Goal: Task Accomplishment & Management: Complete application form

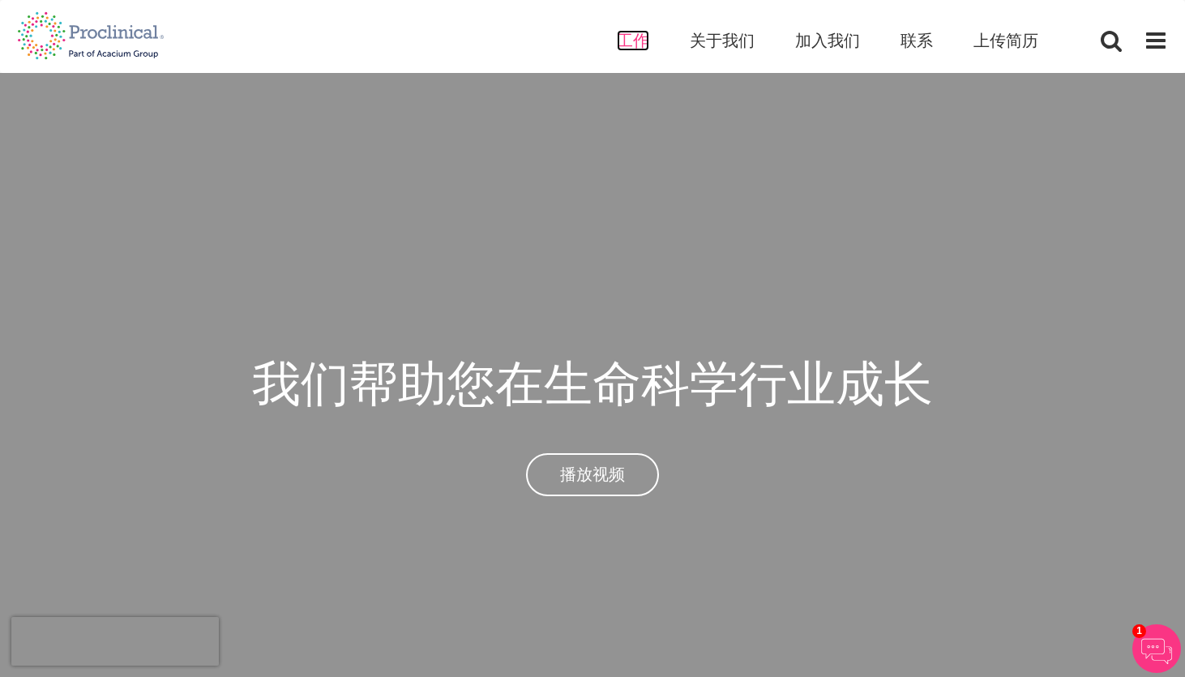
click at [631, 45] on span "工作" at bounding box center [633, 40] width 32 height 21
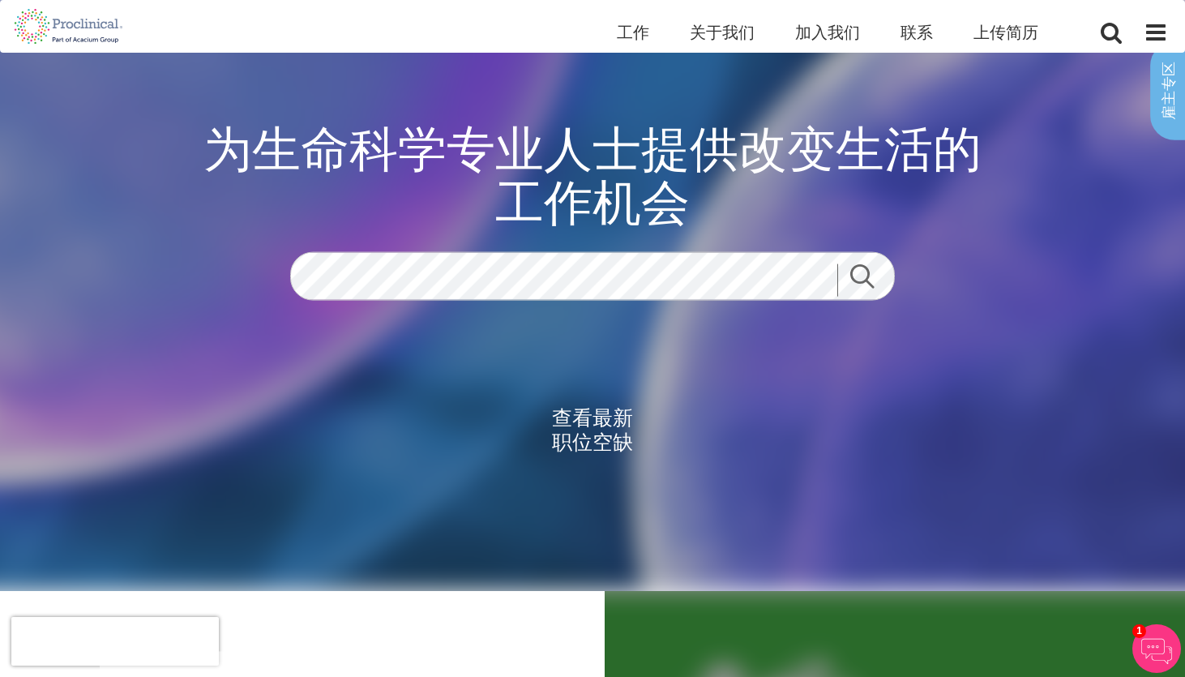
scroll to position [53, 0]
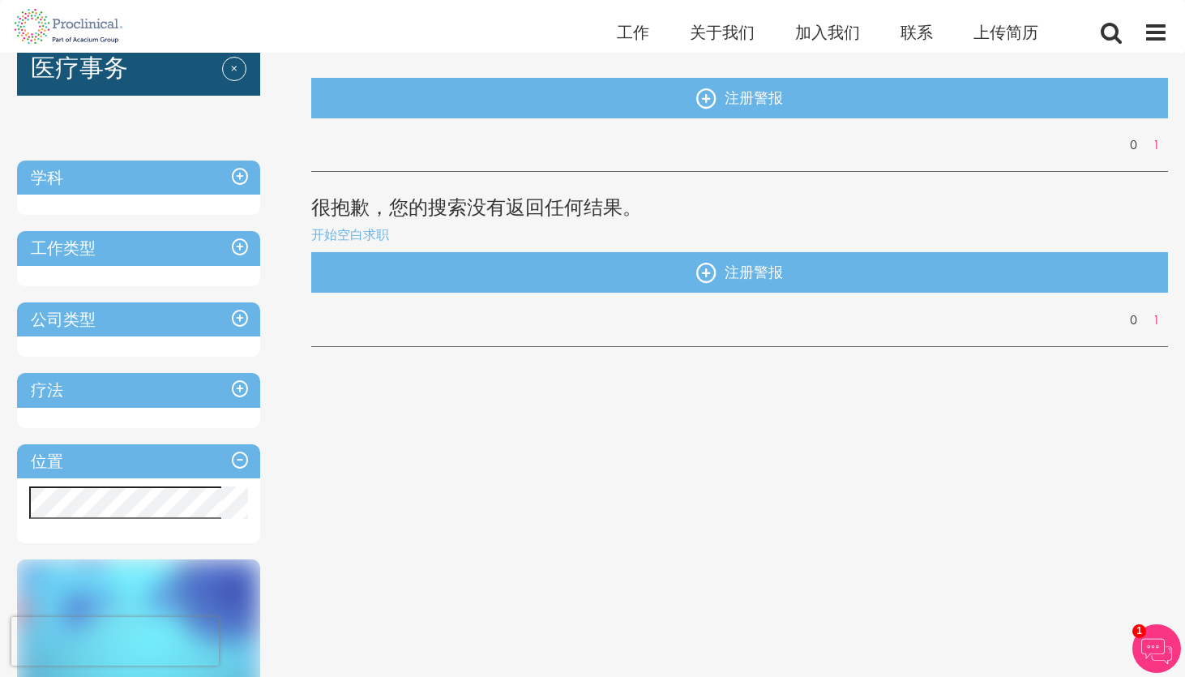
scroll to position [165, 0]
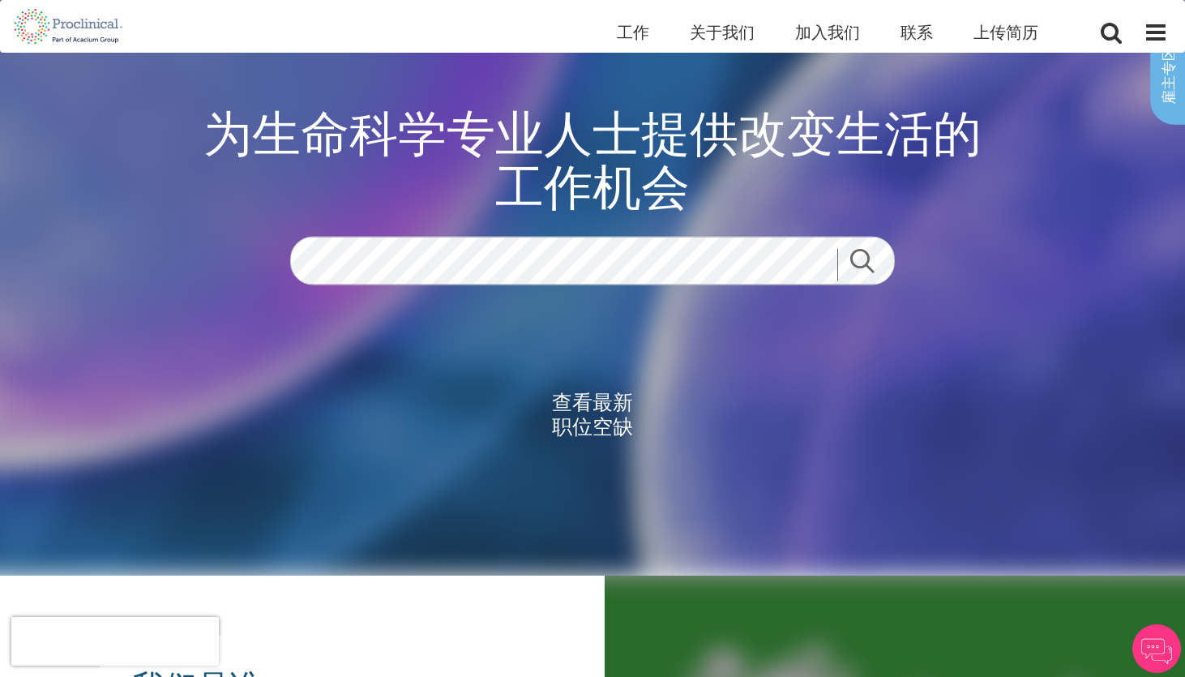
scroll to position [53, 0]
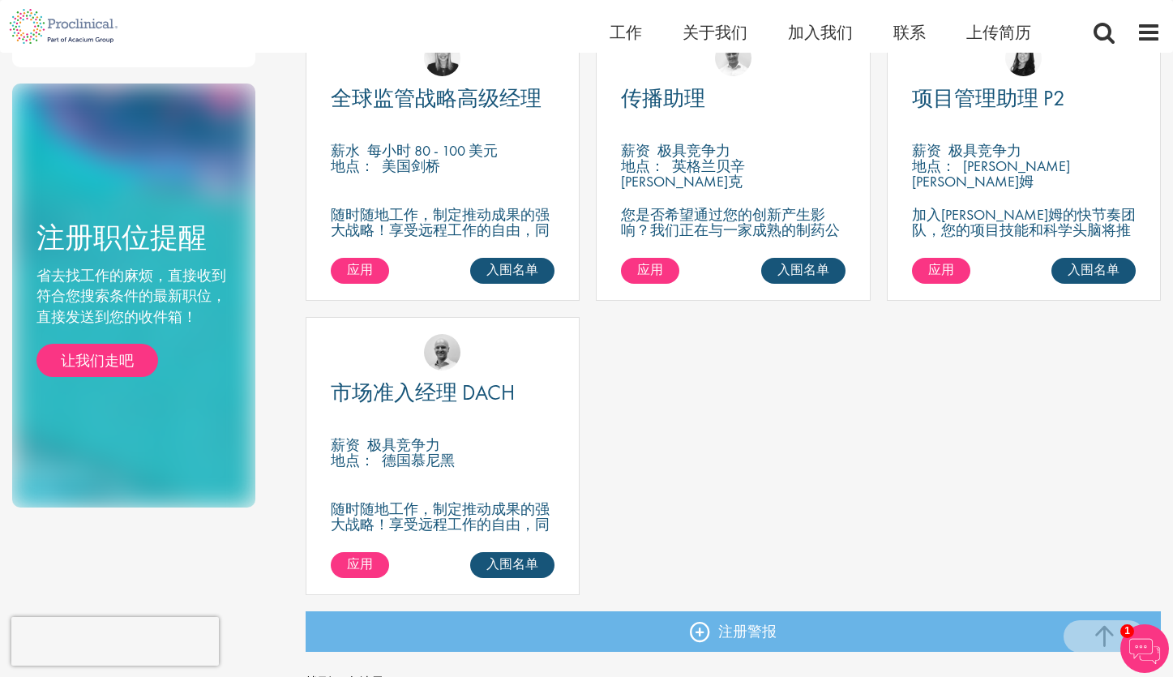
scroll to position [636, 0]
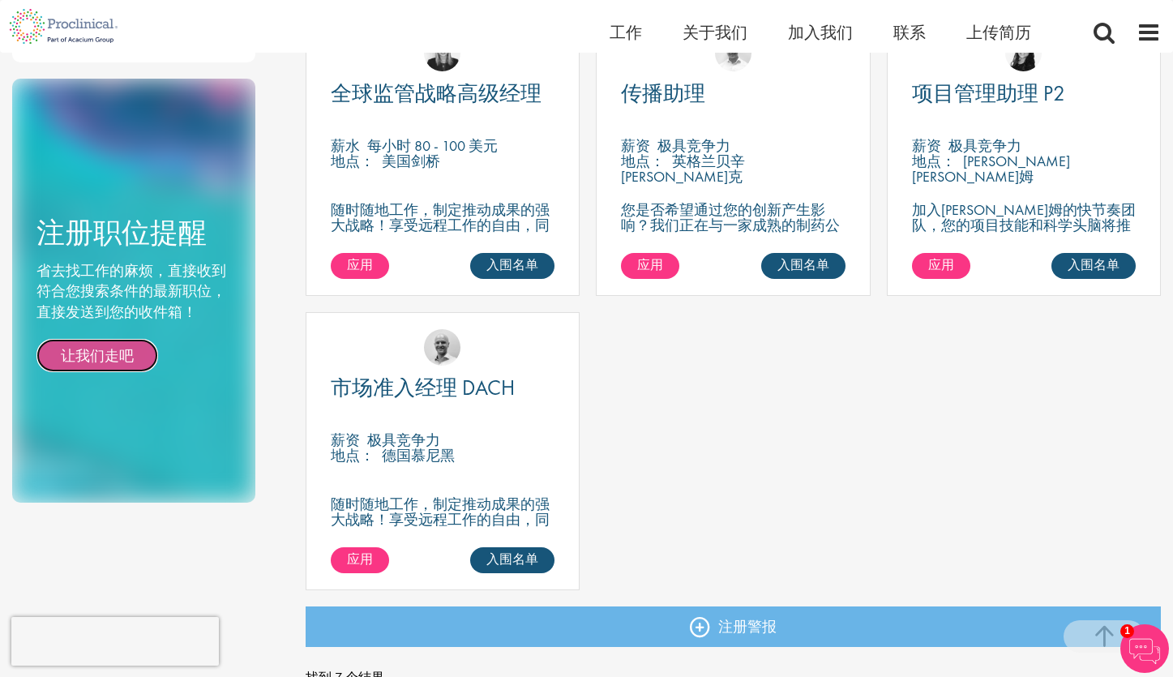
click at [88, 353] on link "让我们走吧" at bounding box center [97, 356] width 122 height 34
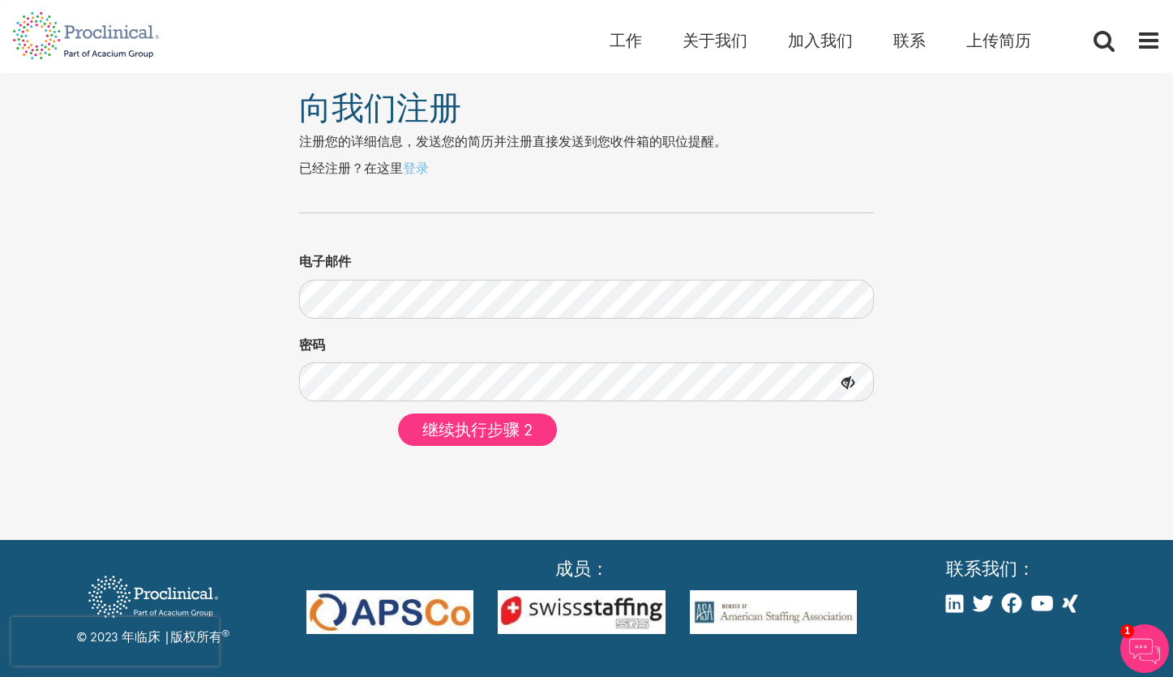
click at [848, 380] on icon at bounding box center [848, 383] width 28 height 28
click at [511, 438] on span "继续执行步骤 2" at bounding box center [477, 429] width 110 height 21
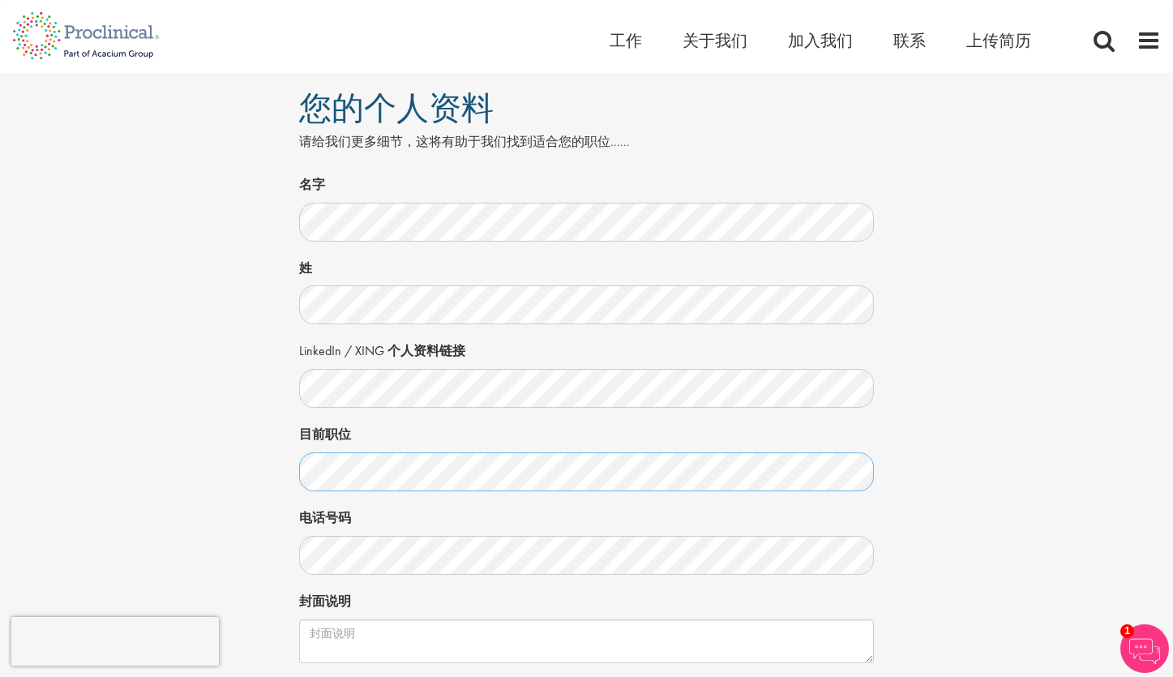
click at [268, 466] on div "您的个人资料 请给我们更多细节，这将有助于我们找到适合您的职位...... 名字 姓 LinkedIn / XING 个人资料链接 目前职位 电话号码 Hid…" at bounding box center [586, 443] width 1197 height 741
click at [261, 473] on div "您的个人资料 请给我们更多细节，这将有助于我们找到适合您的职位...... 名字 姓 LinkedIn / XING 个人资料链接 目前职位 电话号码 Hid…" at bounding box center [586, 443] width 1197 height 741
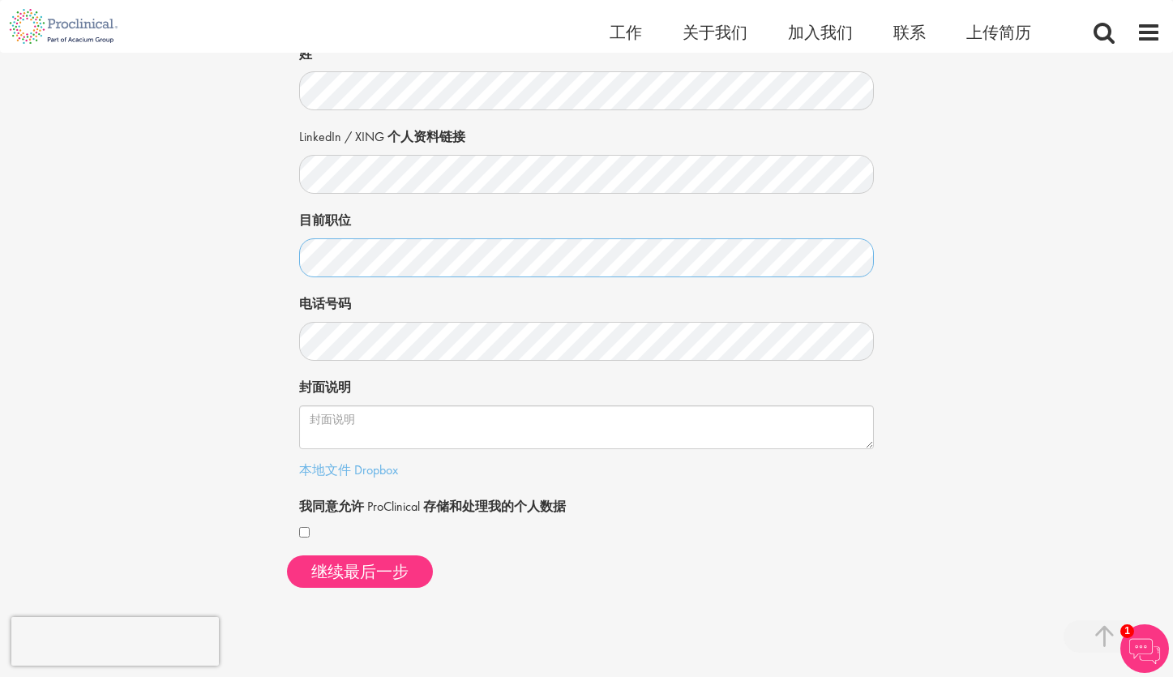
scroll to position [313, 0]
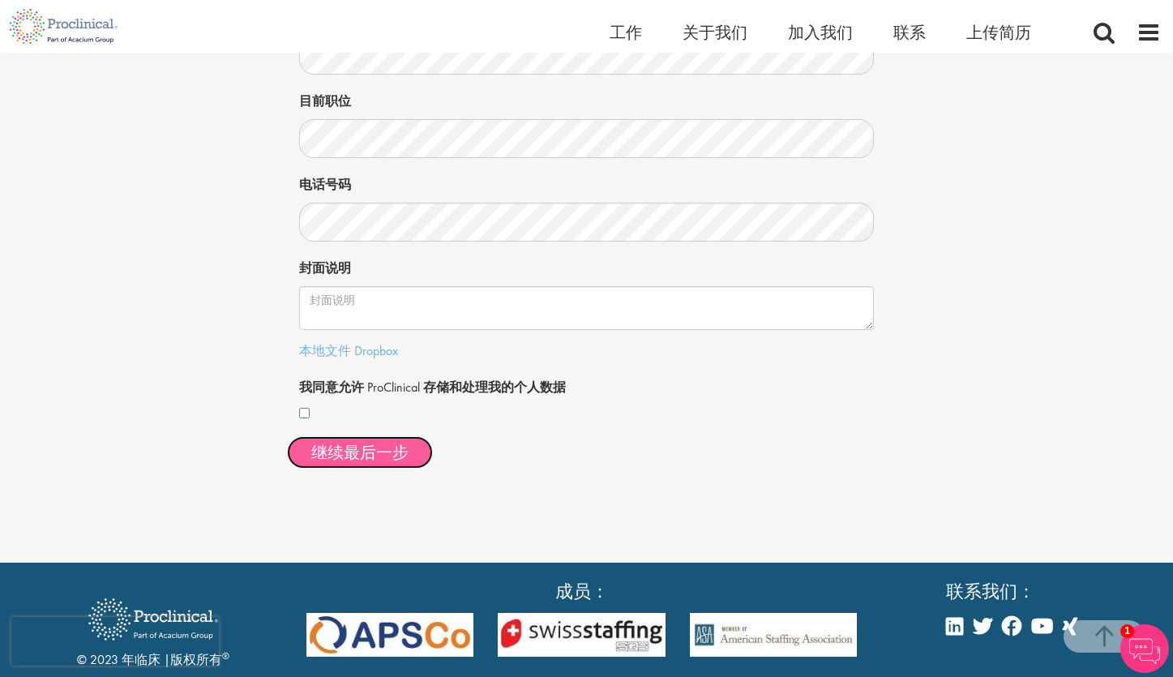
click at [385, 453] on button "继续最后一步" at bounding box center [360, 452] width 146 height 32
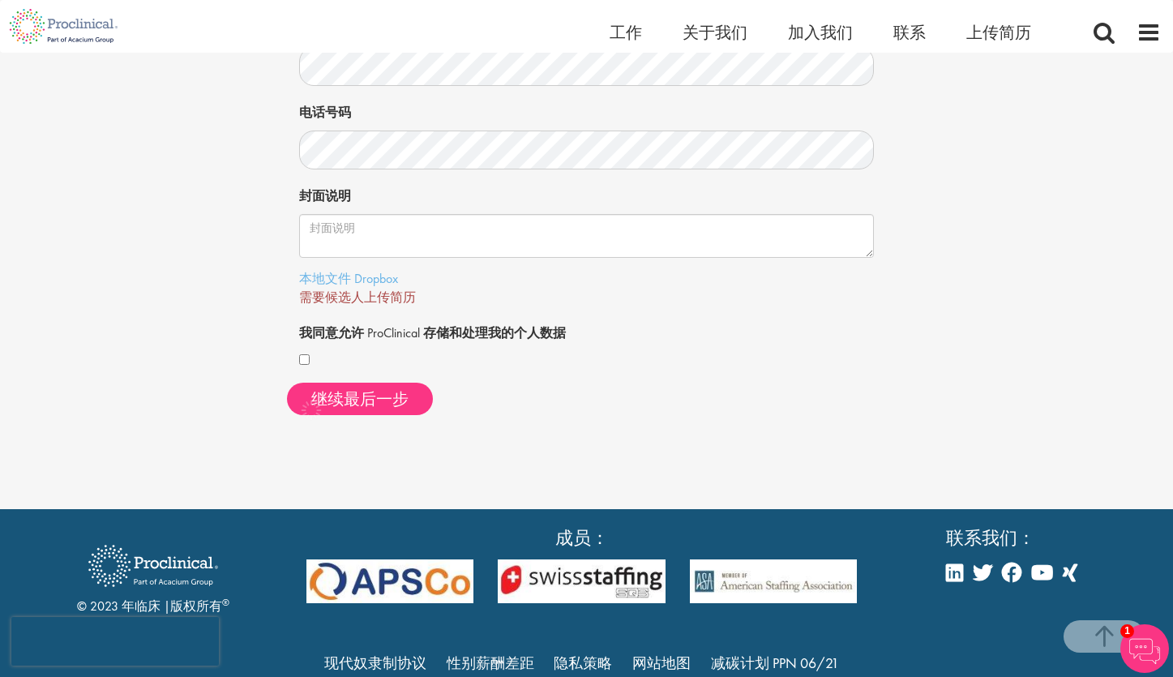
scroll to position [418, 0]
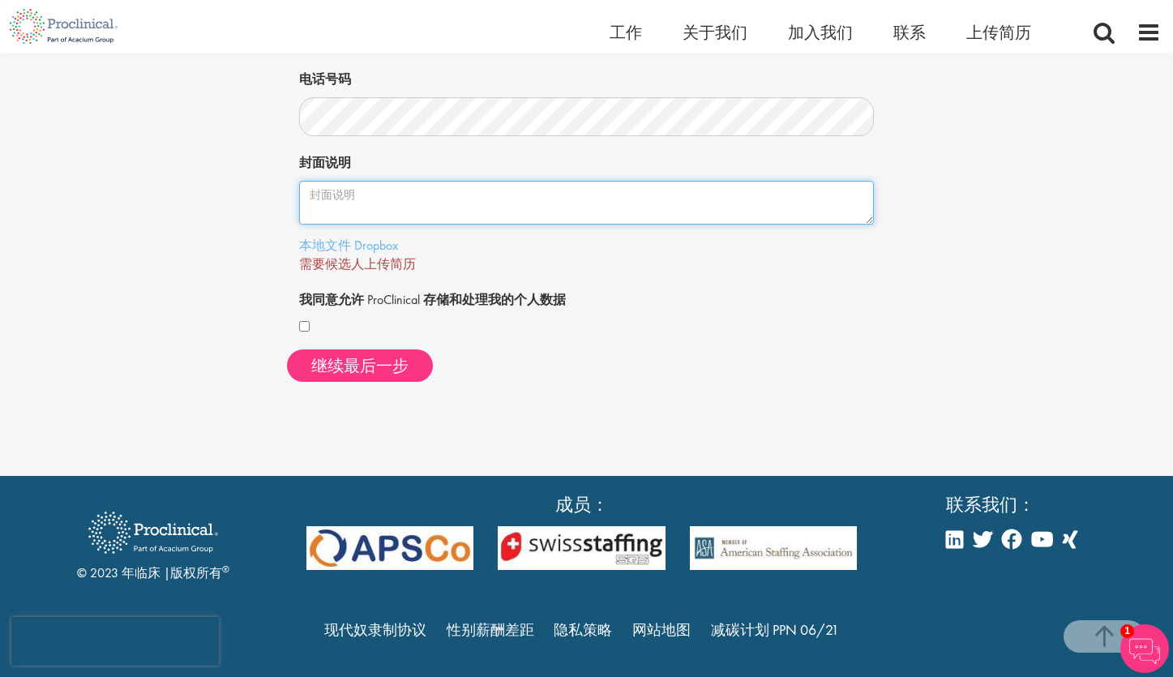
click at [361, 198] on textarea "封面说明" at bounding box center [586, 203] width 575 height 44
click at [423, 199] on textarea "封面说明" at bounding box center [586, 203] width 575 height 44
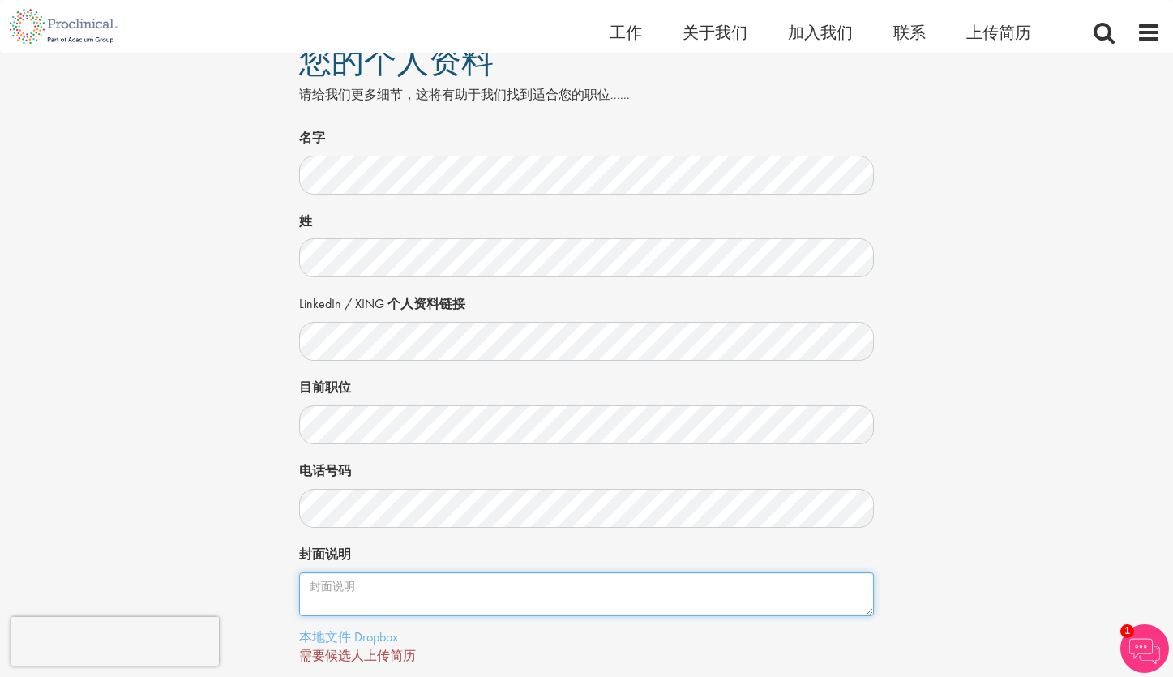
scroll to position [0, 0]
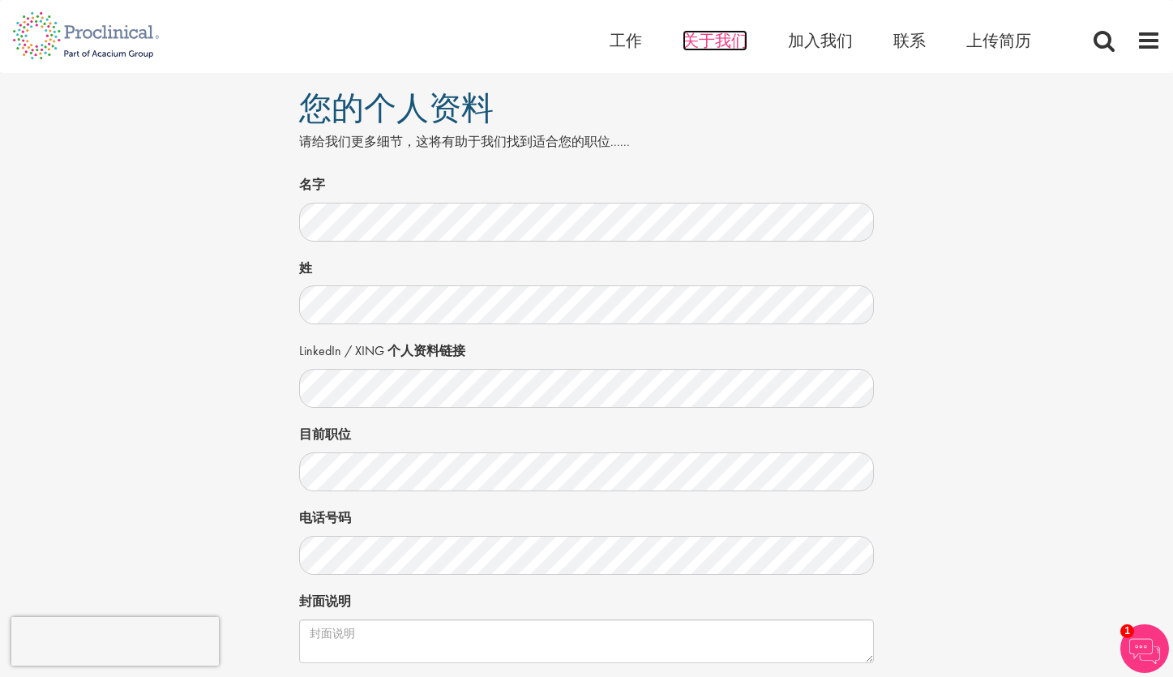
click at [716, 41] on span "关于我们" at bounding box center [714, 40] width 65 height 21
click at [627, 40] on span "工作" at bounding box center [625, 40] width 32 height 21
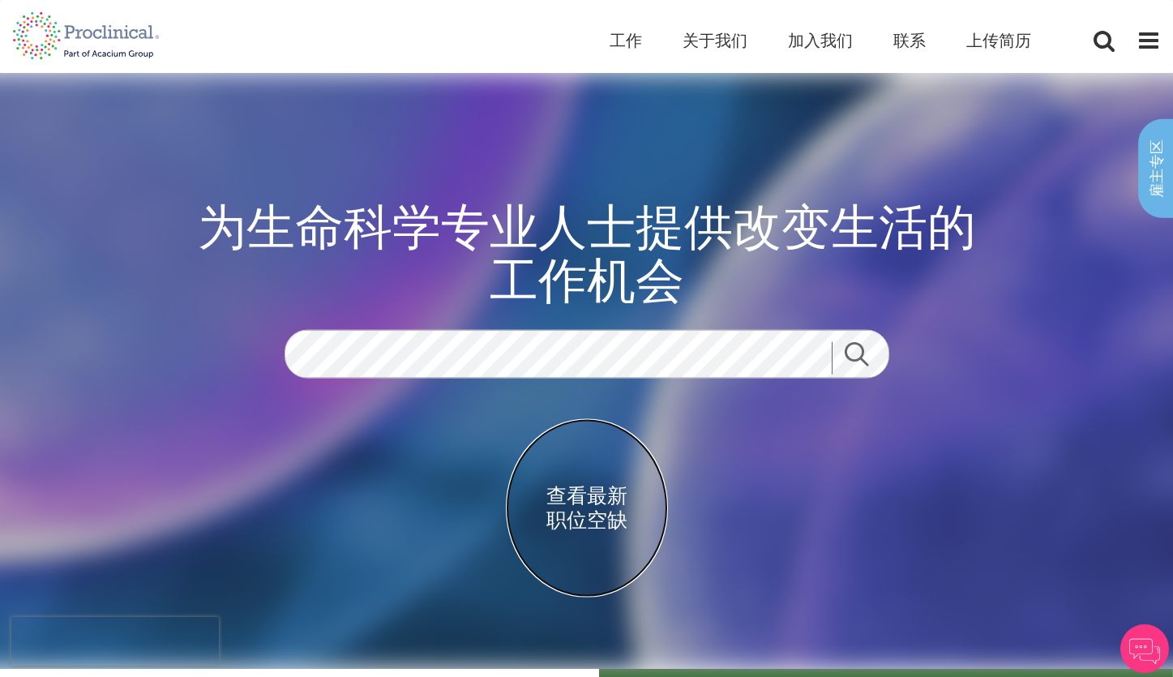
click at [563, 506] on span "查看最新 职位空缺" at bounding box center [587, 508] width 162 height 49
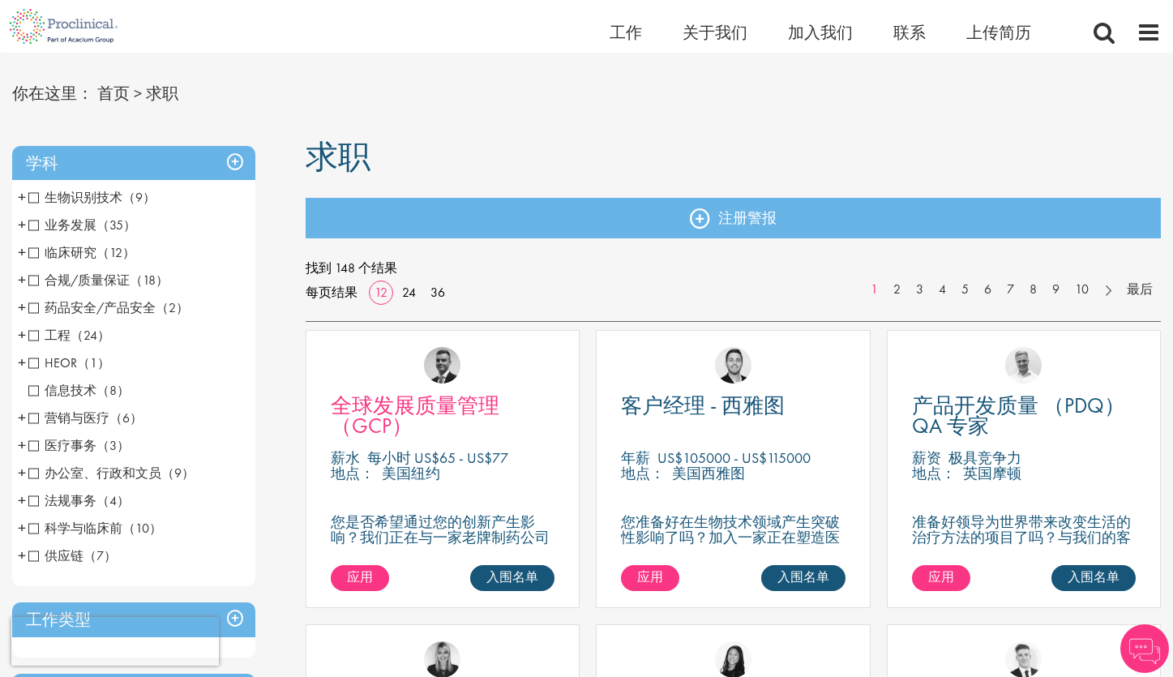
scroll to position [36, 0]
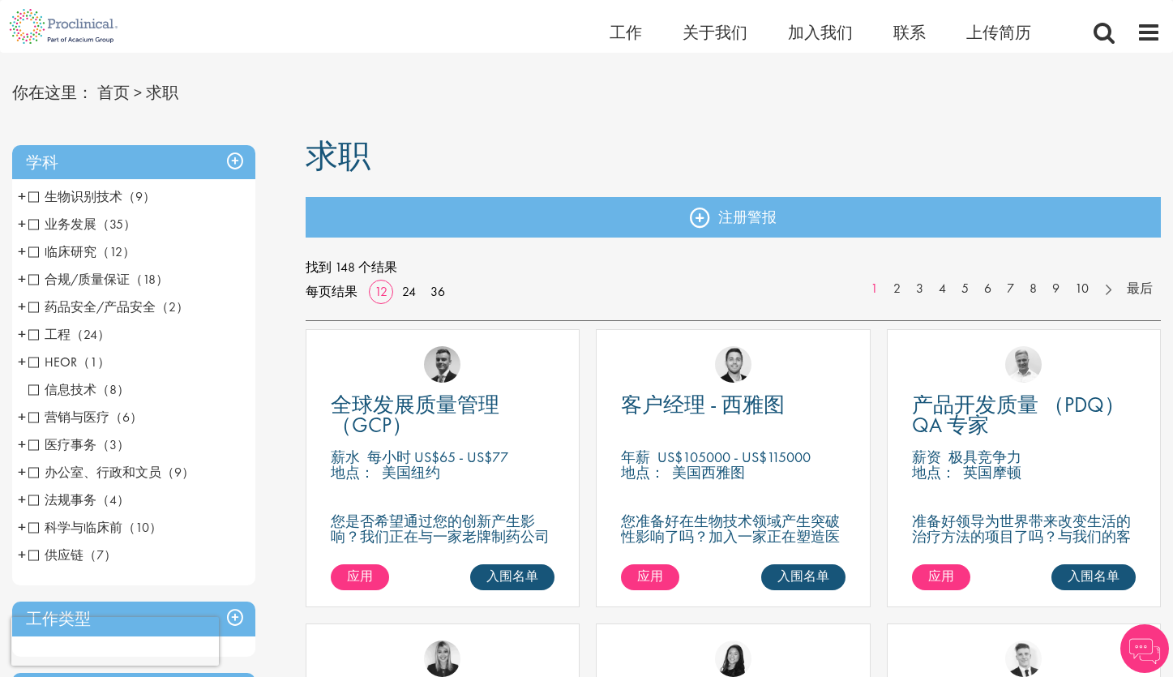
click at [89, 445] on span "医疗事务" at bounding box center [62, 444] width 68 height 17
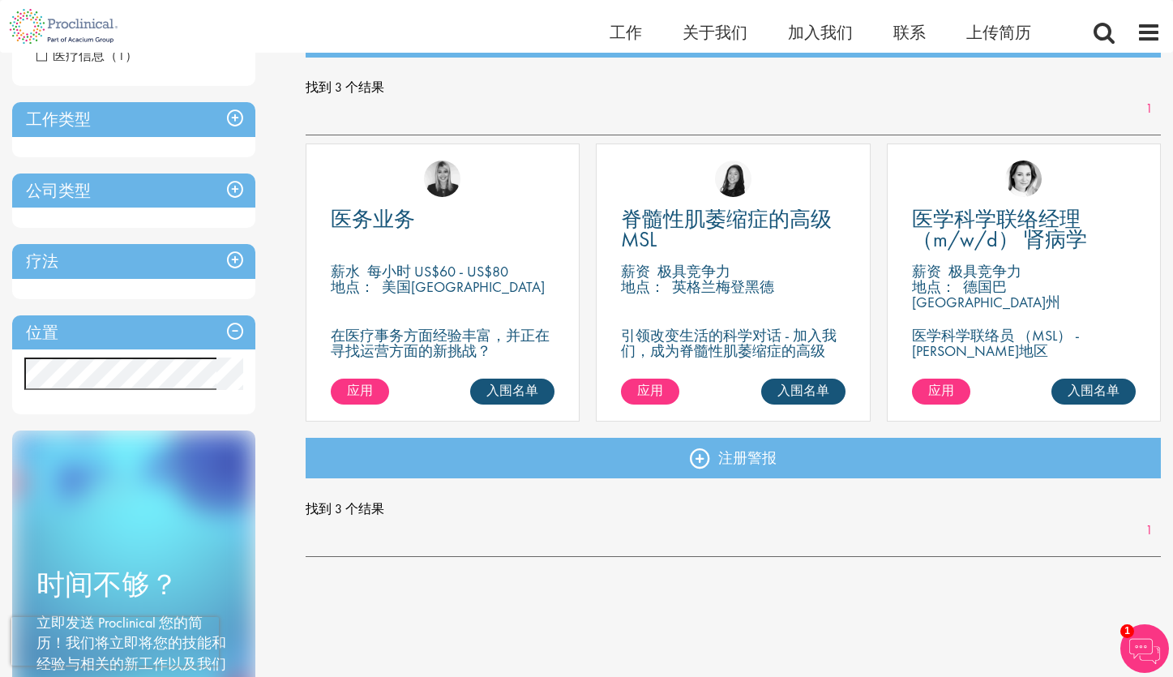
scroll to position [214, 0]
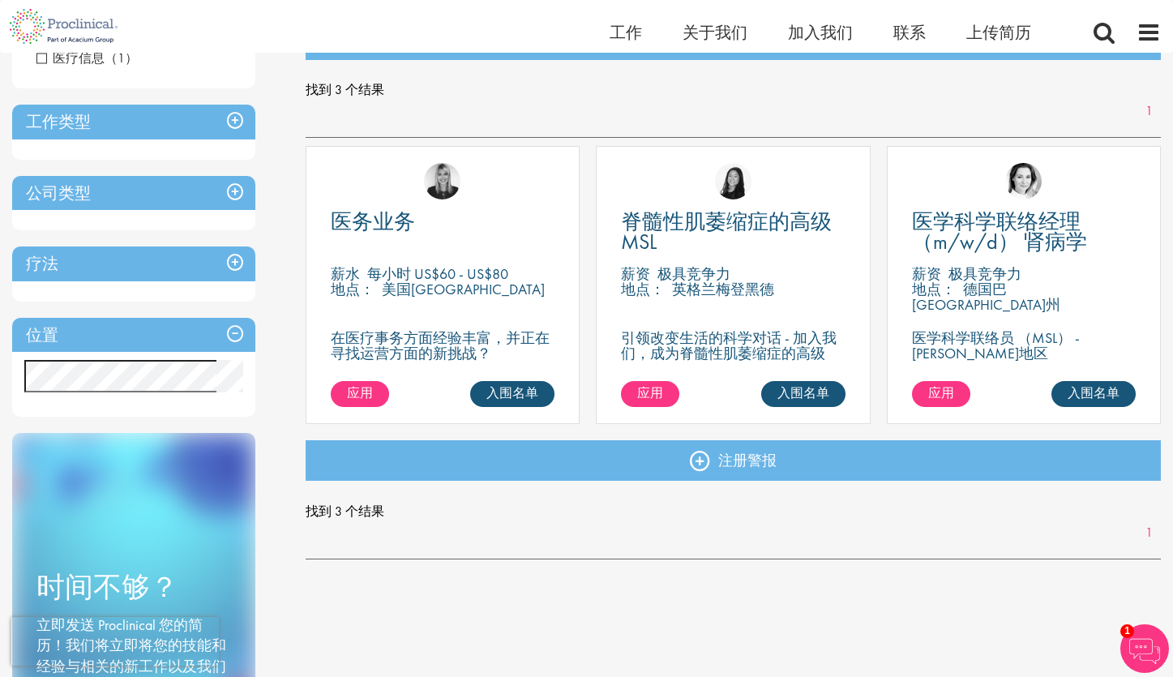
click at [192, 334] on h3 "位置" at bounding box center [133, 335] width 243 height 35
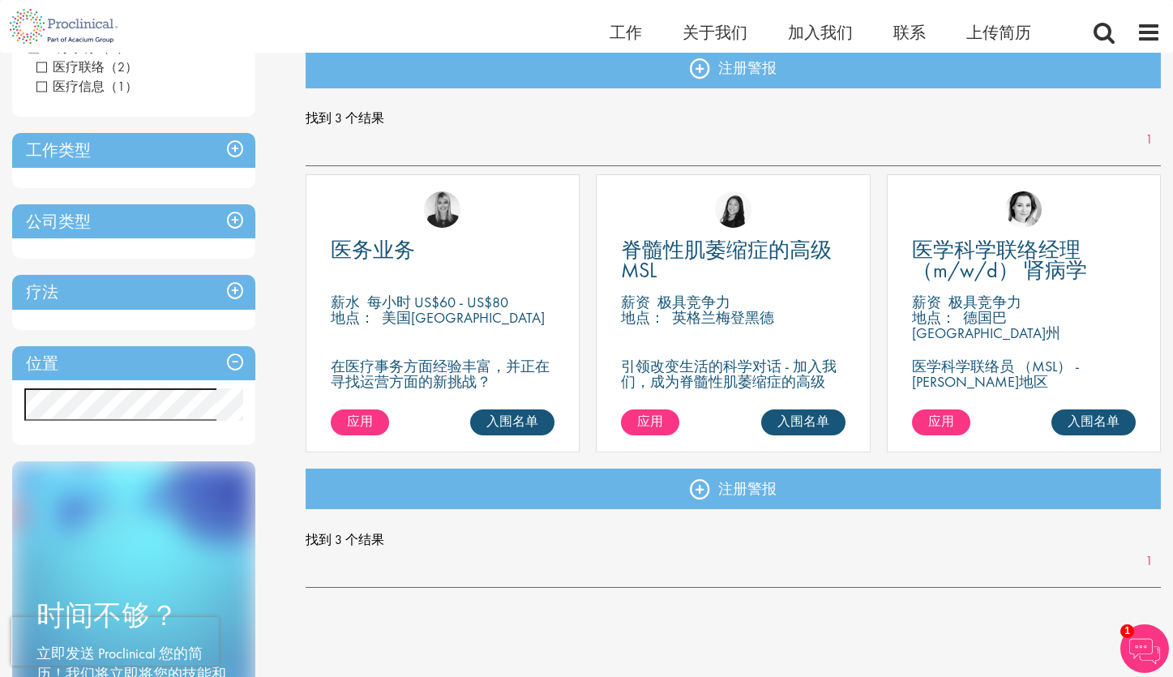
scroll to position [18, 0]
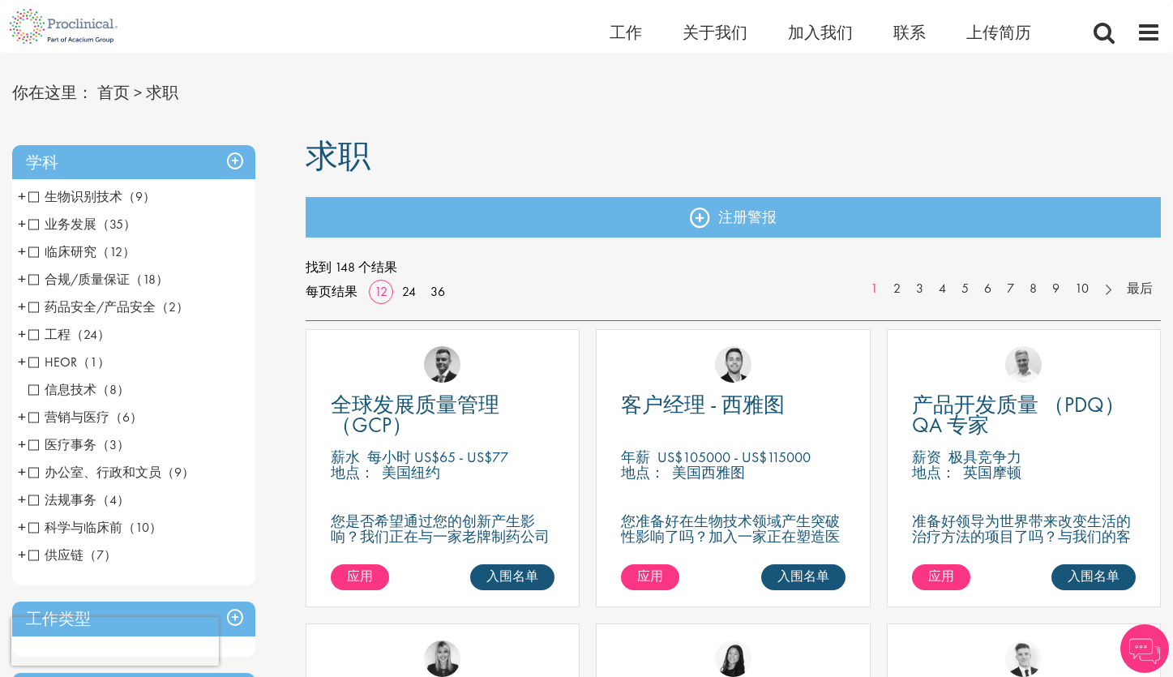
click at [103, 250] on span "（12）" at bounding box center [115, 251] width 39 height 17
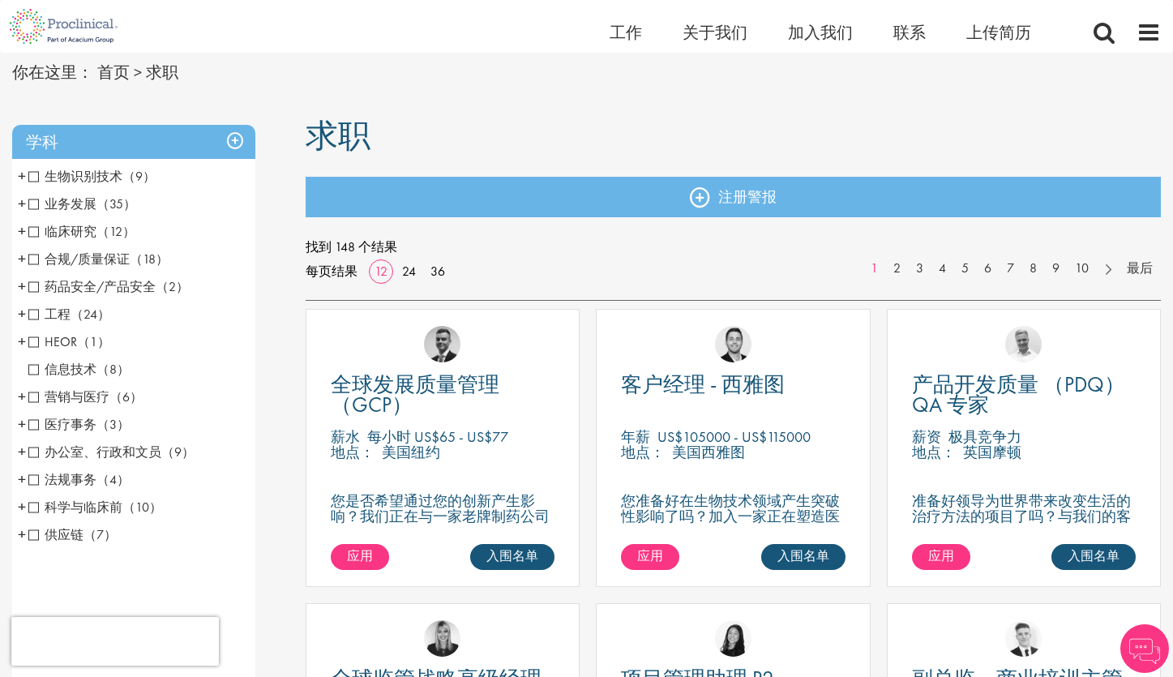
scroll to position [36, 0]
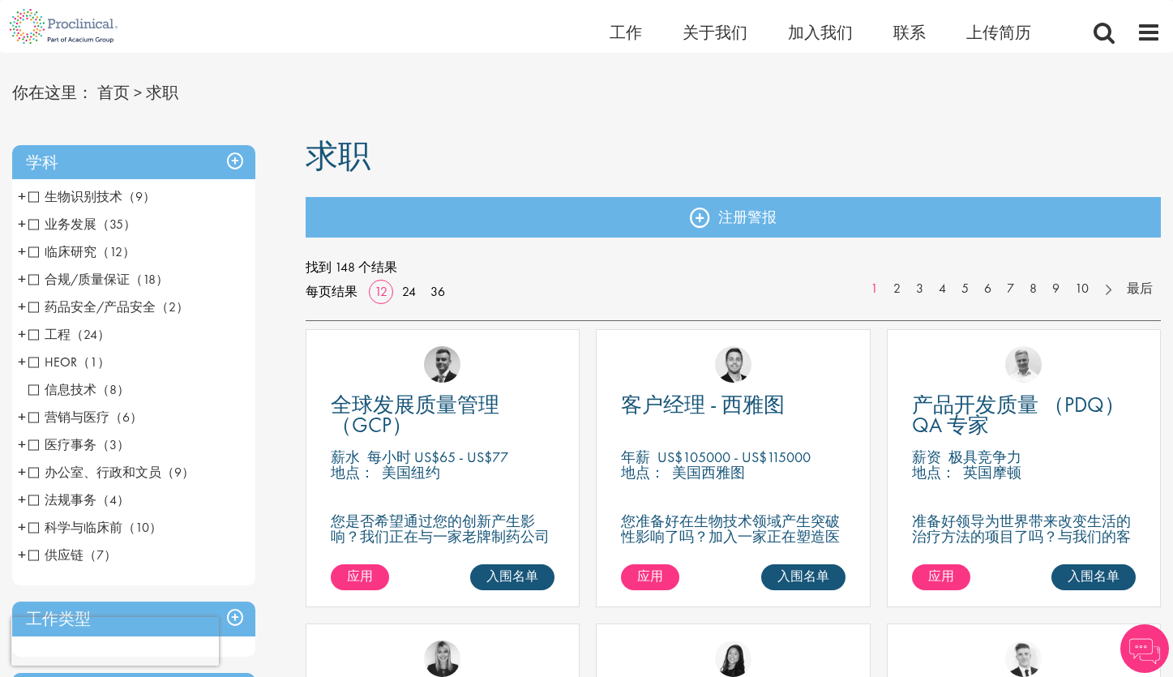
click at [117, 278] on span "合规/质量保证" at bounding box center [78, 279] width 101 height 17
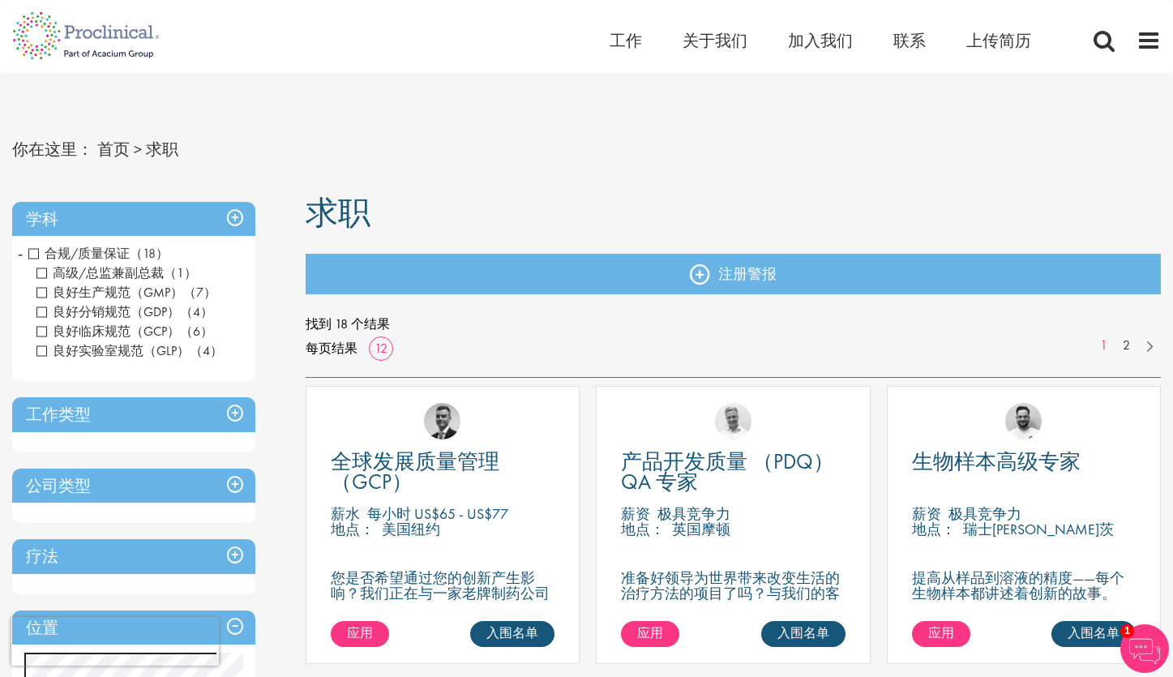
click at [109, 409] on h3 "工作类型" at bounding box center [133, 414] width 243 height 35
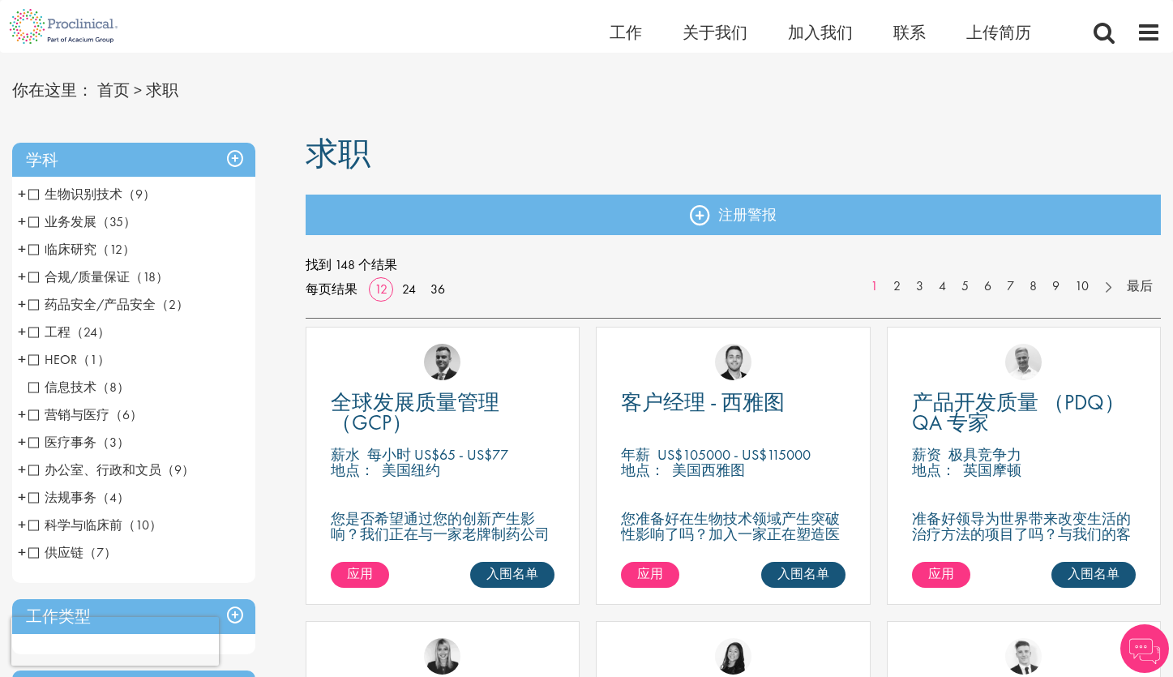
click at [82, 495] on span "法规事务" at bounding box center [62, 497] width 68 height 17
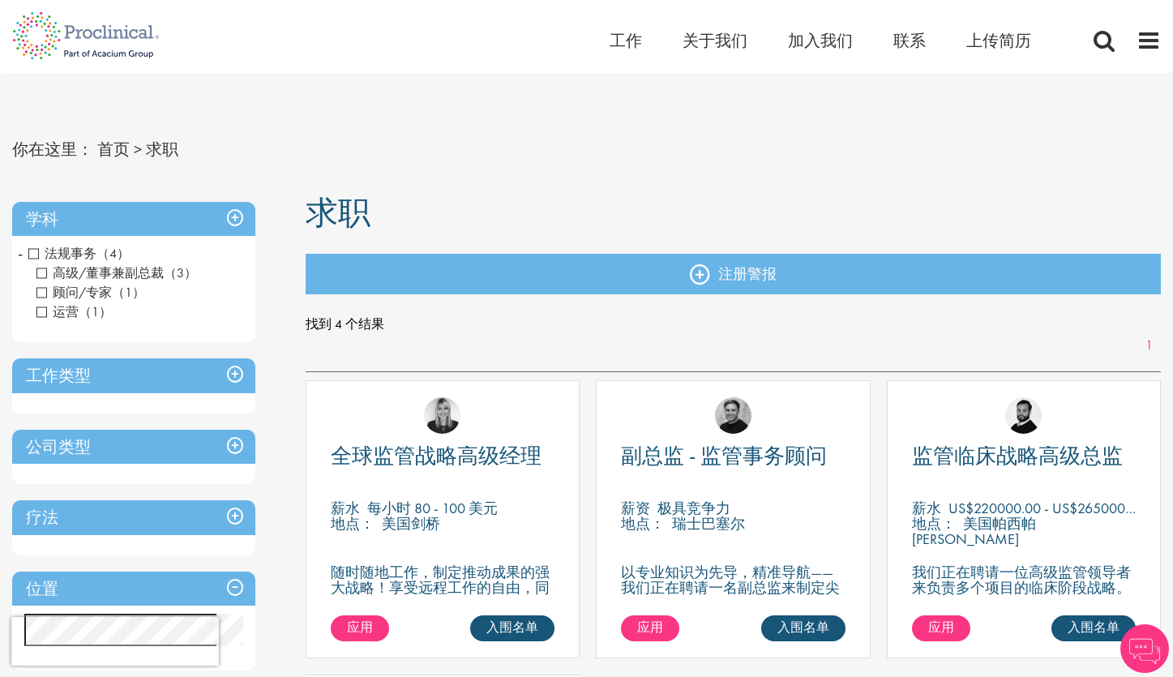
click at [44, 269] on span "高级/董事兼副总裁" at bounding box center [99, 272] width 127 height 17
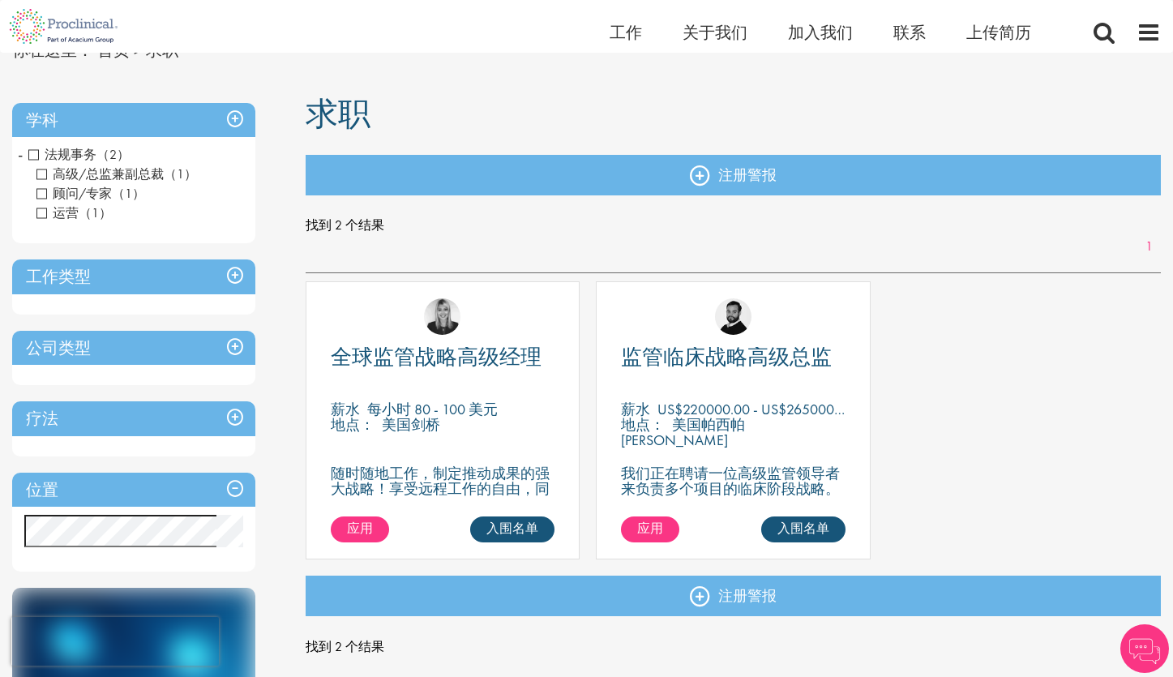
scroll to position [83, 0]
